Goal: Obtain resource: Download file/media

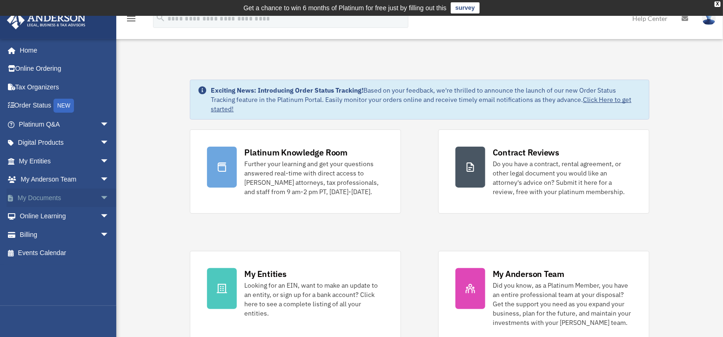
click at [60, 196] on link "My Documents arrow_drop_down" at bounding box center [65, 197] width 117 height 19
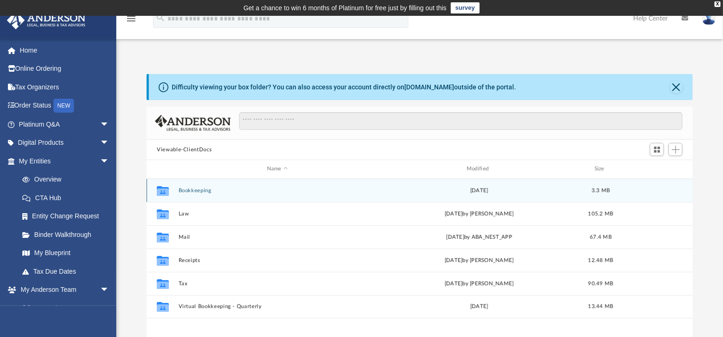
click at [189, 190] on button "Bookkeeping" at bounding box center [278, 190] width 198 height 6
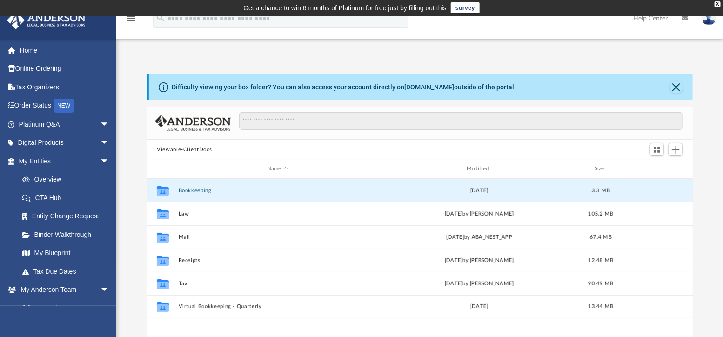
click at [189, 190] on button "Bookkeeping" at bounding box center [278, 190] width 198 height 6
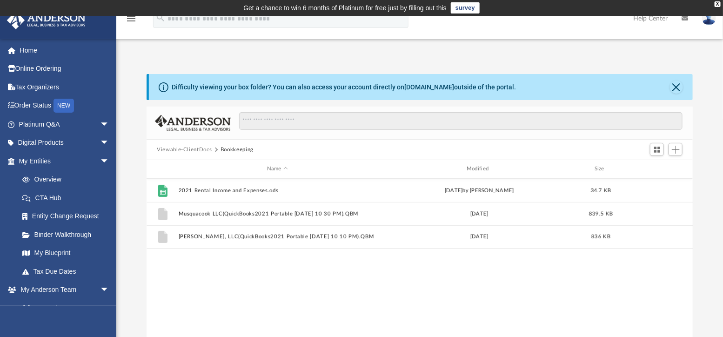
click at [200, 148] on button "Viewable-ClientDocs" at bounding box center [184, 150] width 55 height 8
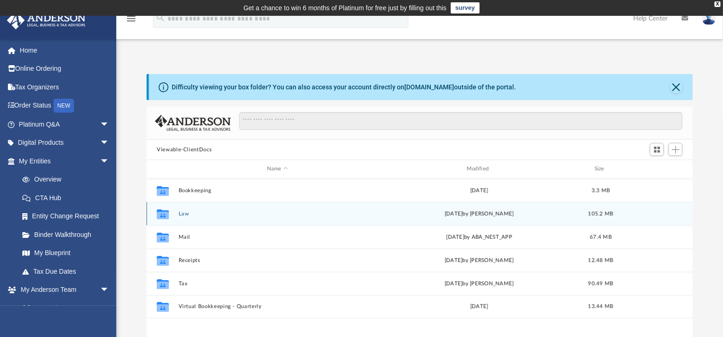
click at [181, 211] on button "Law" at bounding box center [278, 214] width 198 height 6
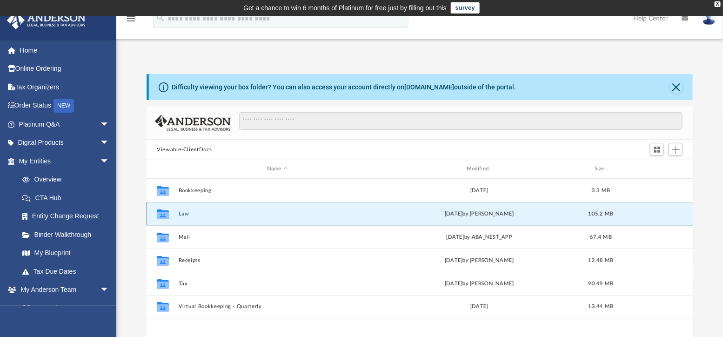
click at [181, 211] on button "Law" at bounding box center [278, 214] width 198 height 6
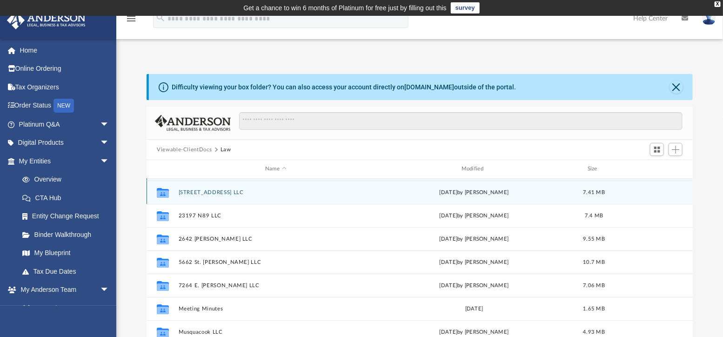
scroll to position [40, 0]
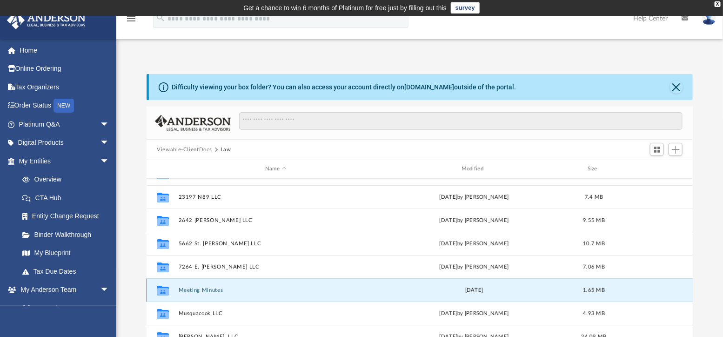
click at [187, 288] on button "Meeting Minutes" at bounding box center [276, 290] width 194 height 6
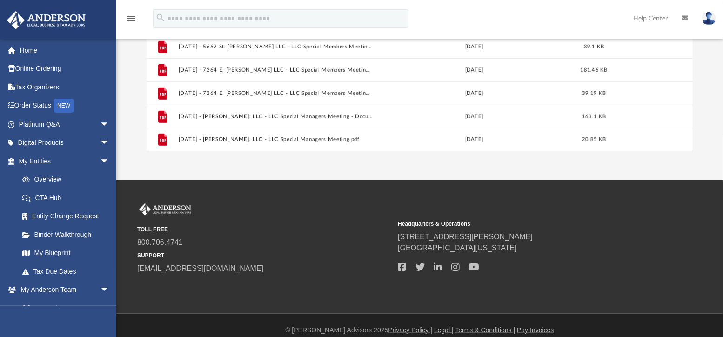
scroll to position [229, 0]
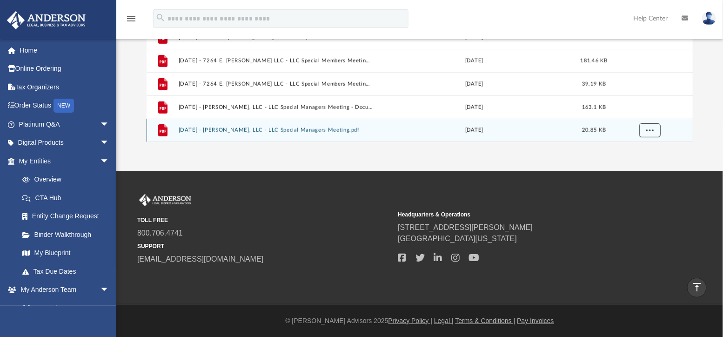
click at [647, 129] on span "More options" at bounding box center [649, 129] width 7 height 5
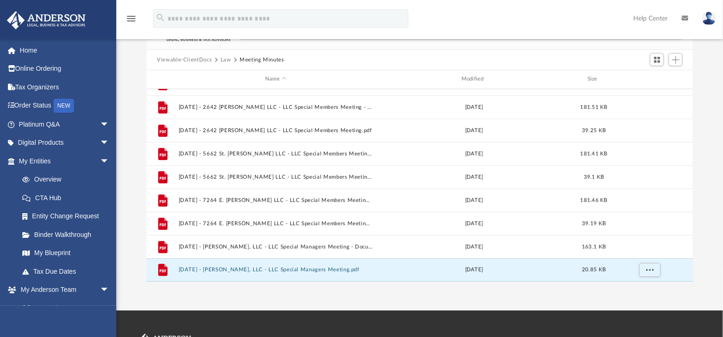
click at [224, 59] on button "Law" at bounding box center [225, 60] width 11 height 8
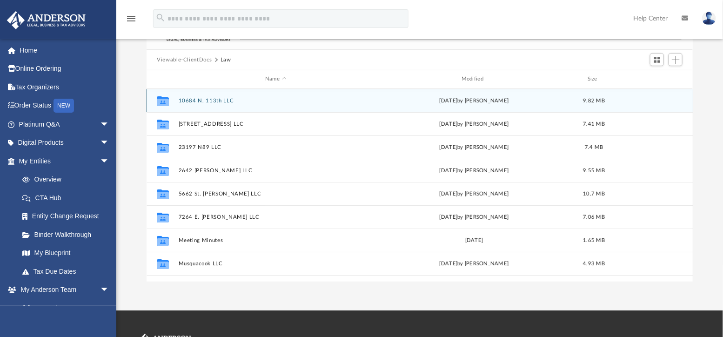
scroll to position [40, 0]
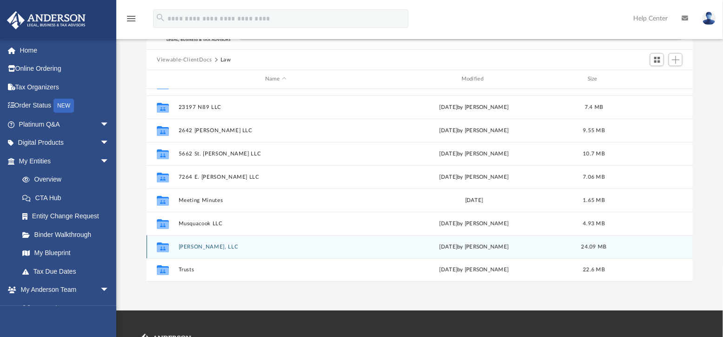
click at [185, 245] on button "Searway, LLC" at bounding box center [276, 247] width 194 height 6
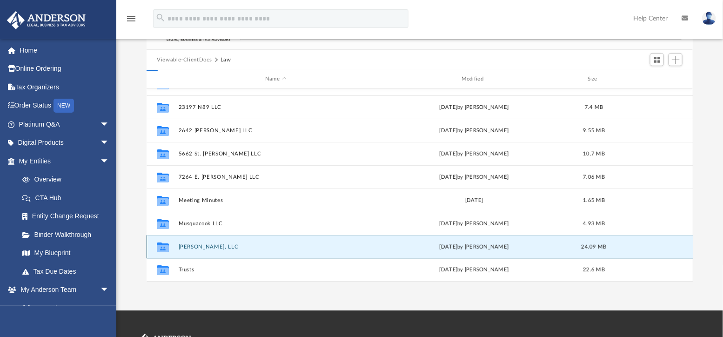
click at [185, 245] on button "Searway, LLC" at bounding box center [276, 247] width 194 height 6
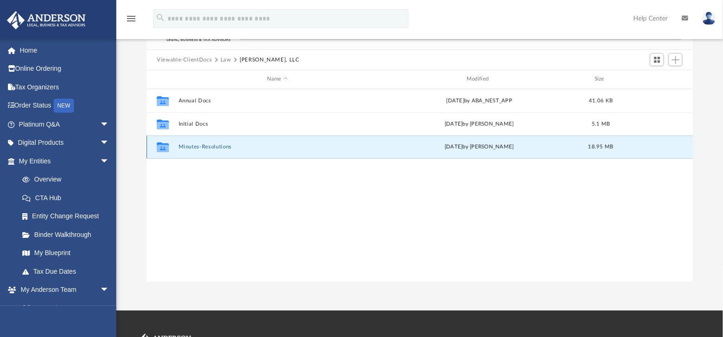
click at [193, 145] on button "Minutes-Resolutions" at bounding box center [278, 147] width 198 height 6
click at [163, 148] on icon "grid" at bounding box center [163, 148] width 12 height 7
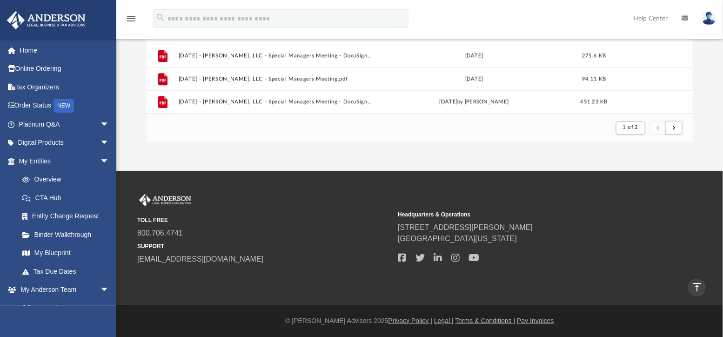
scroll to position [90, 0]
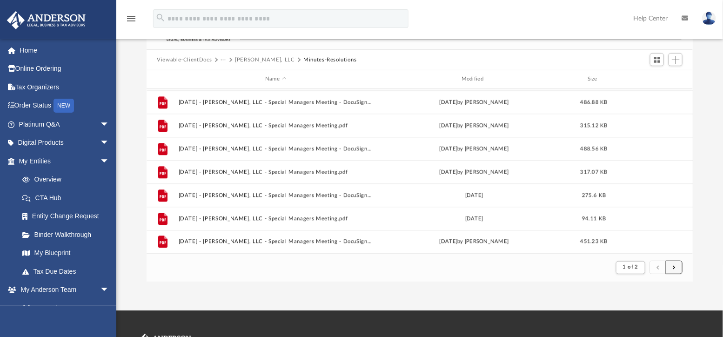
click at [675, 266] on span "submit" at bounding box center [674, 267] width 3 height 5
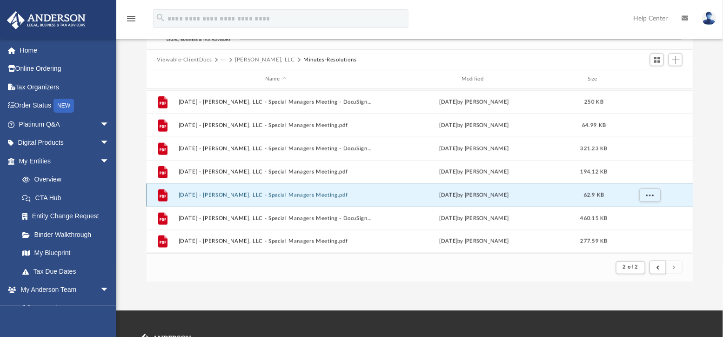
click at [208, 193] on button "2025.08.15 - Searway, LLC - Special Managers Meeting.pdf" at bounding box center [276, 195] width 194 height 6
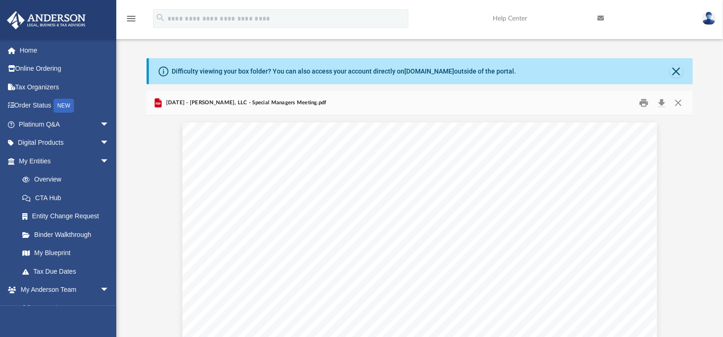
scroll to position [0, 0]
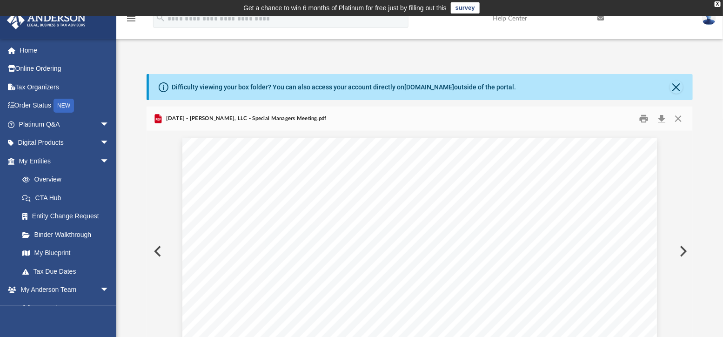
click at [710, 19] on img at bounding box center [709, 18] width 14 height 13
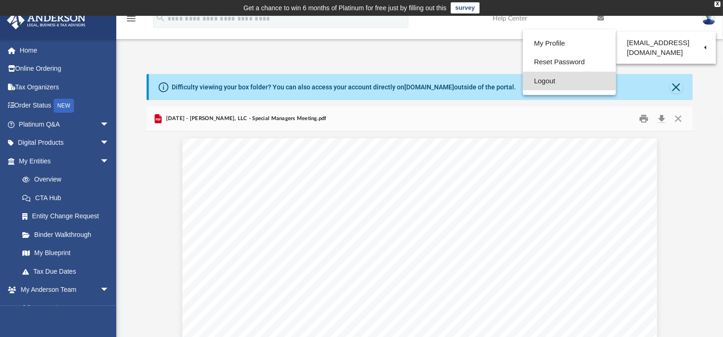
click at [542, 80] on link "Logout" at bounding box center [569, 81] width 93 height 19
